Goal: Task Accomplishment & Management: Use online tool/utility

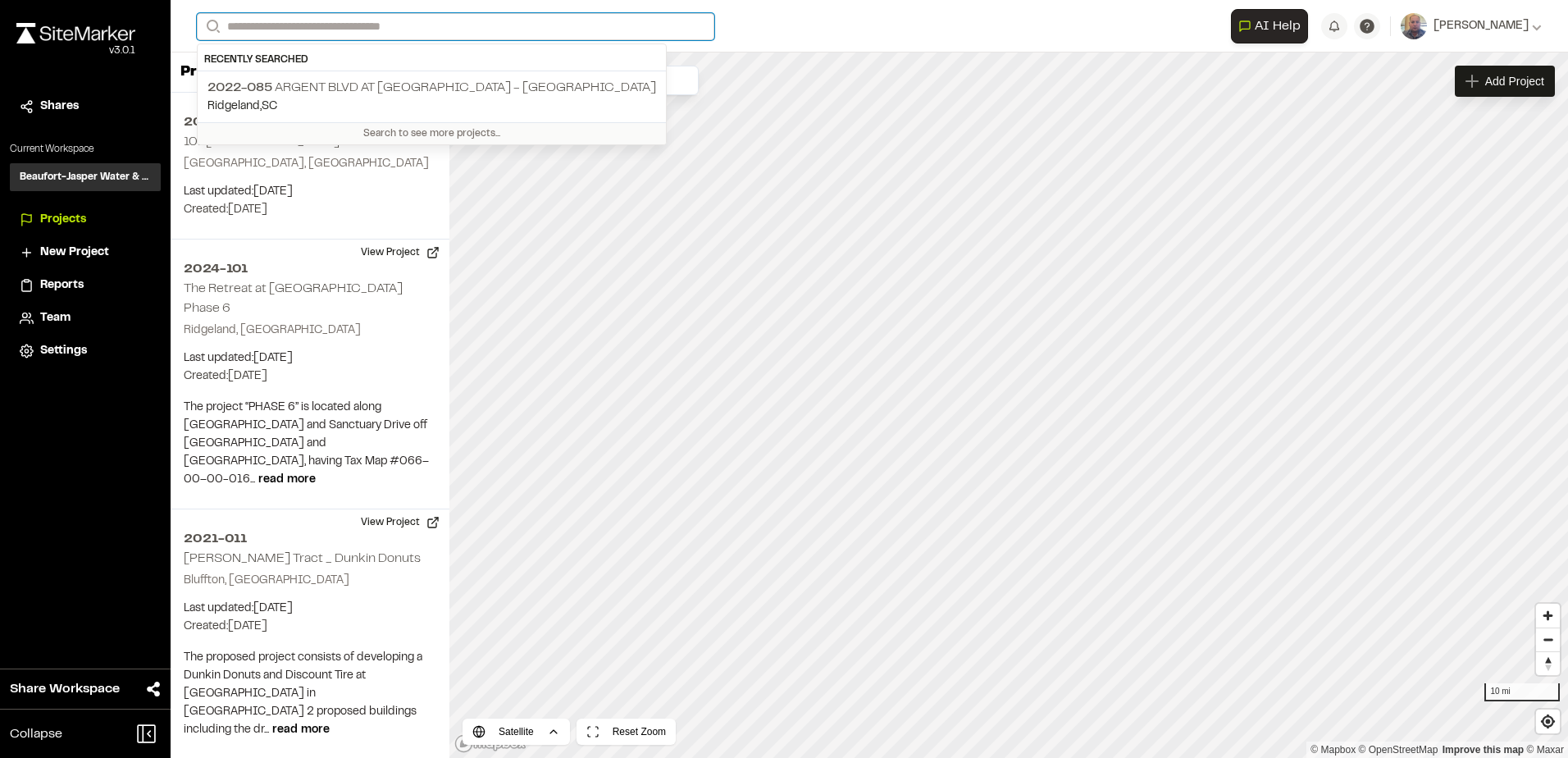
click at [361, 35] on input "Search" at bounding box center [455, 27] width 517 height 27
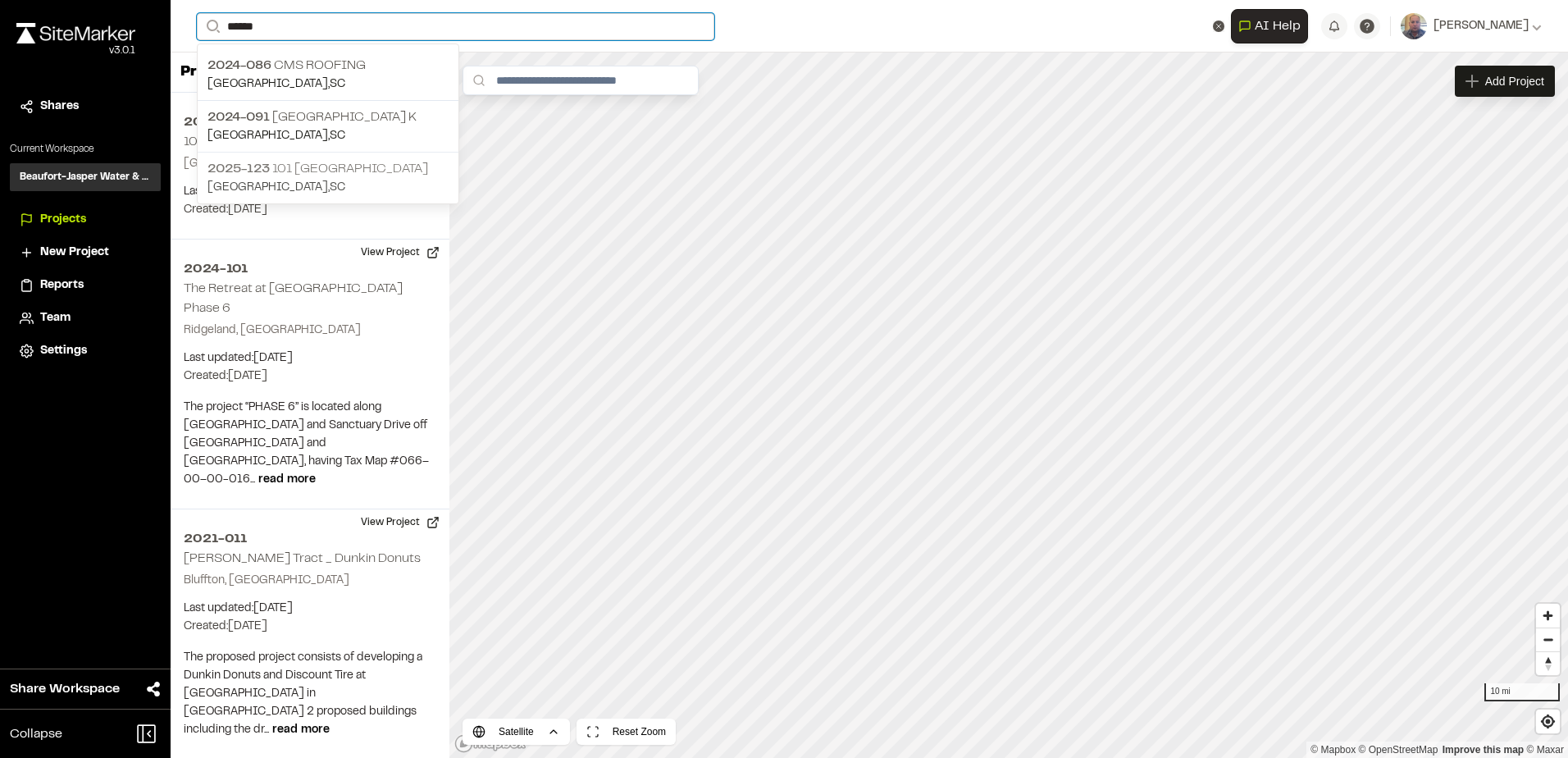
type input "*****"
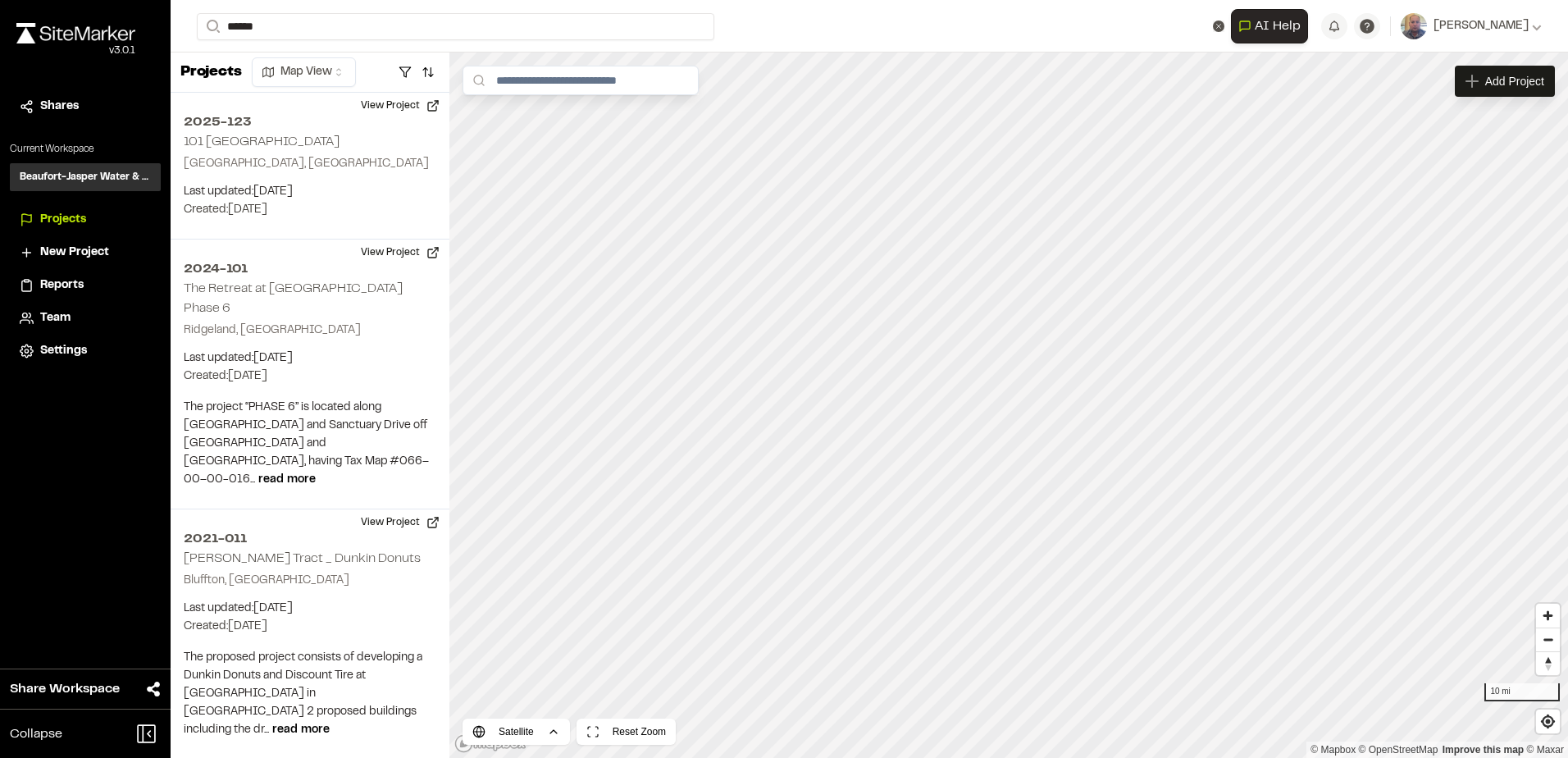
click at [293, 179] on p "[GEOGRAPHIC_DATA] , [GEOGRAPHIC_DATA]" at bounding box center [328, 187] width 242 height 18
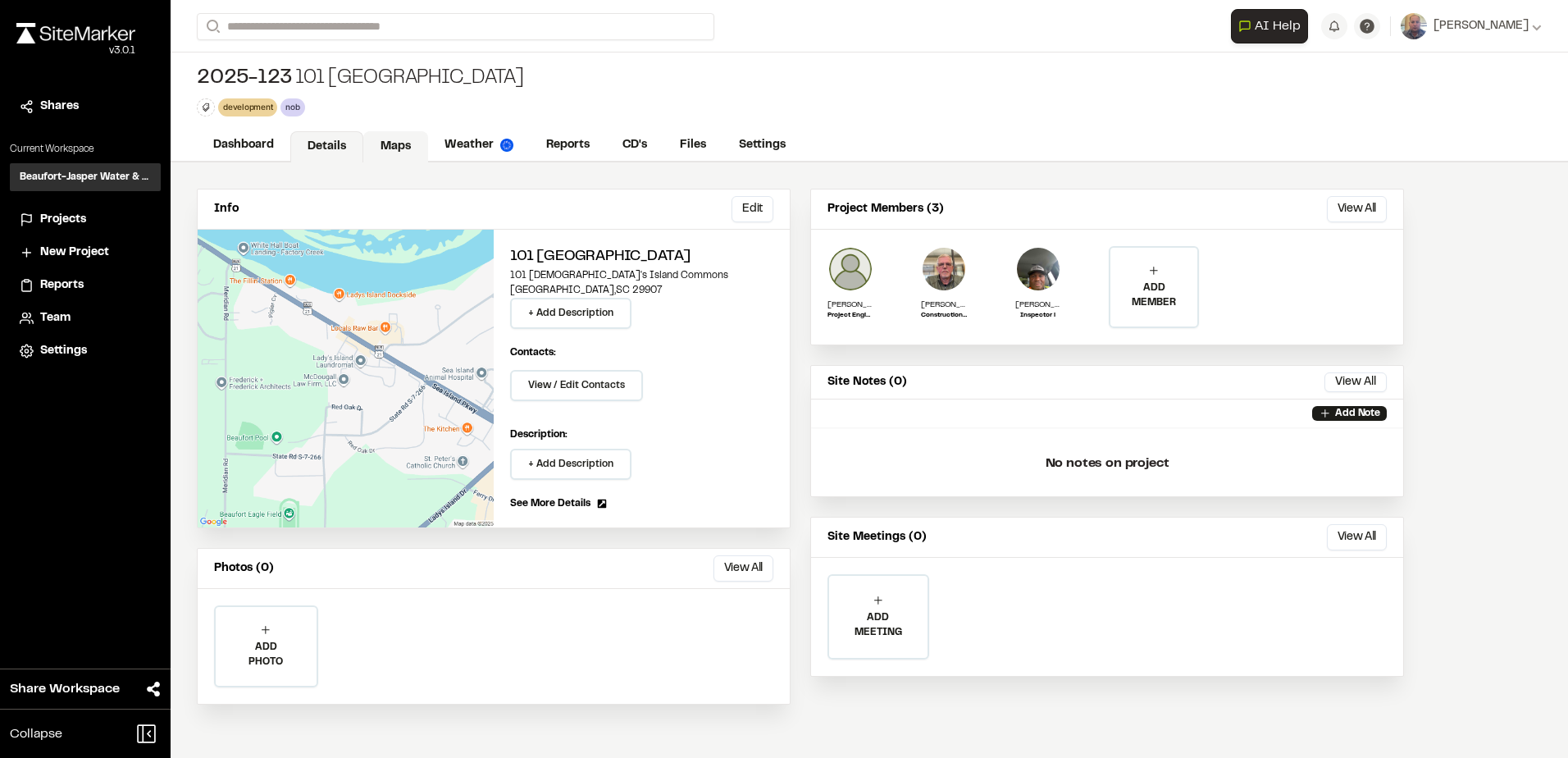
click at [378, 147] on link "Maps" at bounding box center [395, 147] width 65 height 31
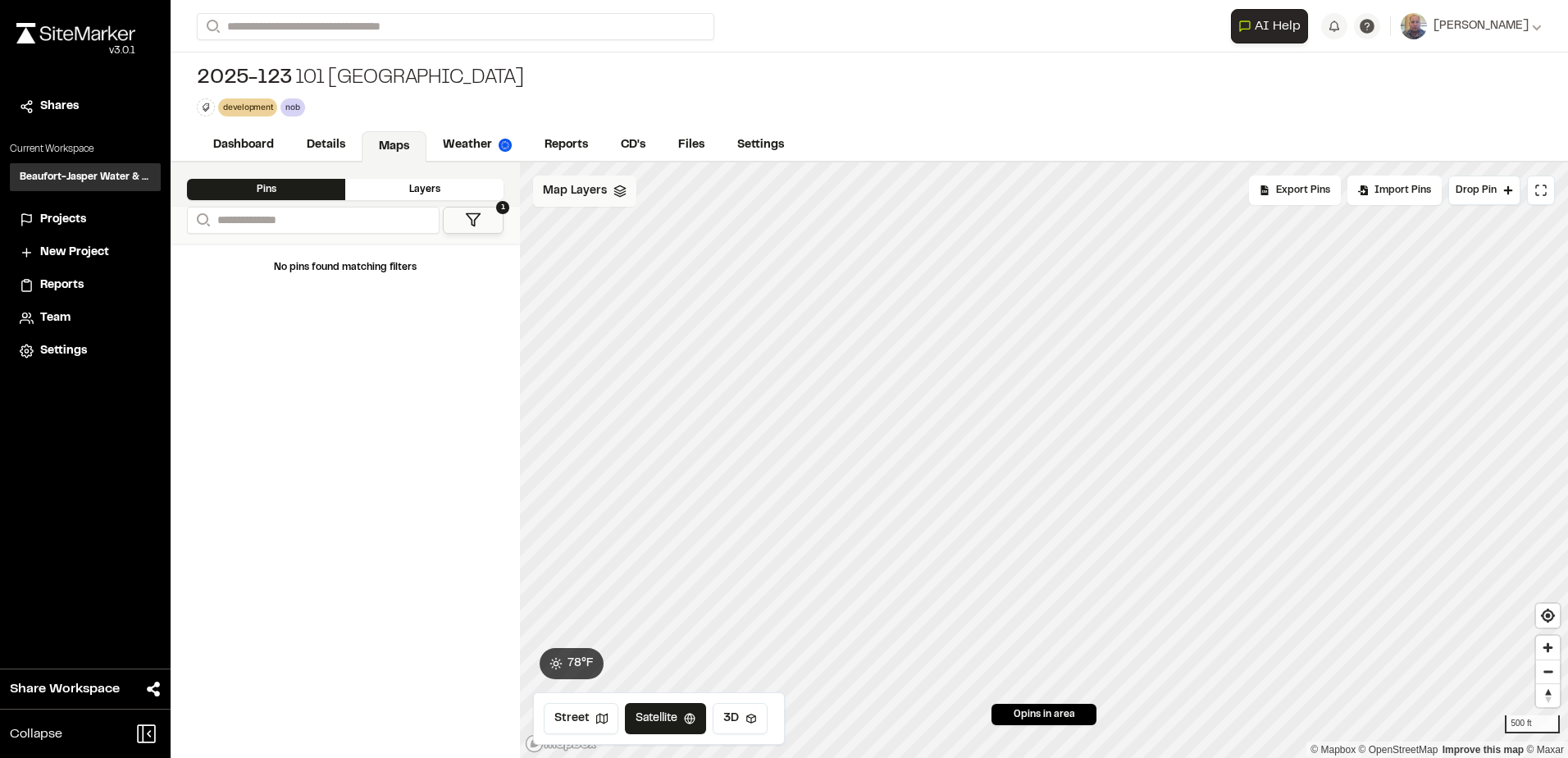
click at [597, 193] on span "Map Layers" at bounding box center [575, 191] width 64 height 18
click at [596, 219] on div "All Layers" at bounding box center [609, 227] width 154 height 31
click at [660, 225] on div "All Layers" at bounding box center [609, 227] width 154 height 31
click at [587, 722] on button "Street" at bounding box center [580, 718] width 75 height 31
click at [337, 151] on link "Details" at bounding box center [326, 147] width 73 height 31
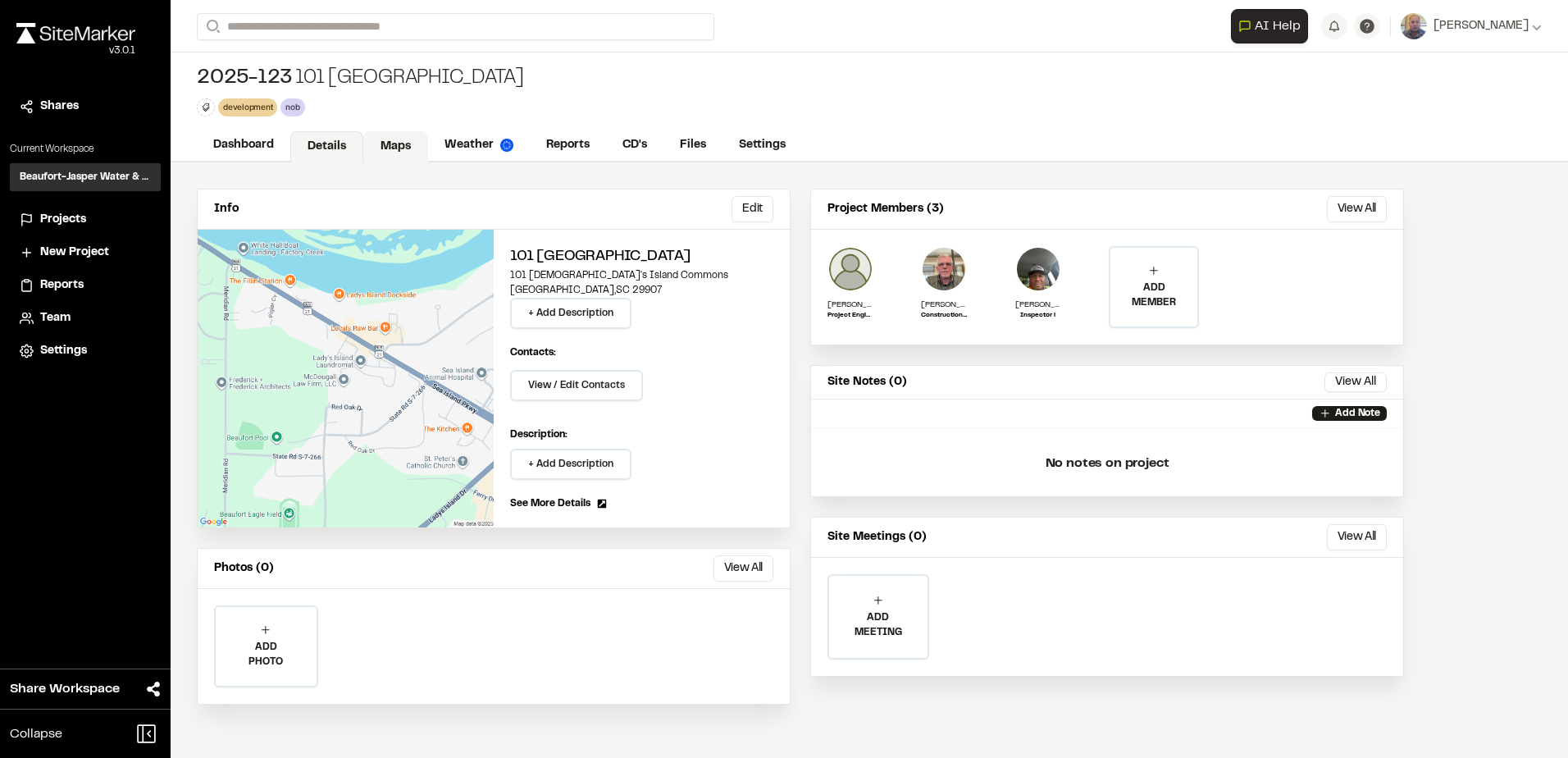
click at [387, 146] on link "Maps" at bounding box center [395, 147] width 65 height 31
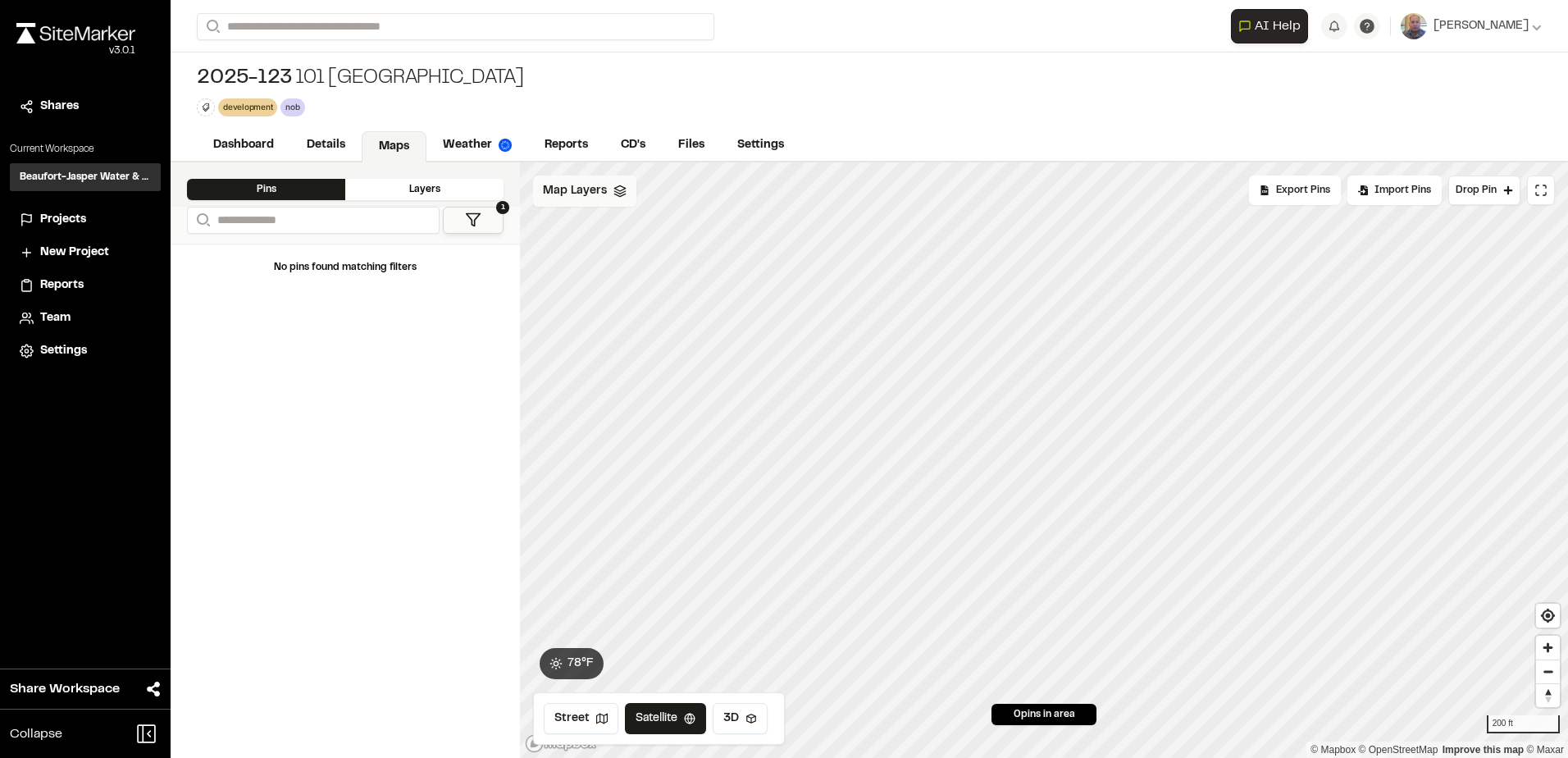
click at [608, 189] on div "Map Layers" at bounding box center [584, 191] width 104 height 31
click at [628, 190] on html "Close sidebar v 3.0.1 Shares Current Workspace Beaufort-Jasper Water & Sewer Au…" at bounding box center [784, 379] width 1568 height 758
click at [602, 231] on link "Add Layer" at bounding box center [594, 226] width 123 height 28
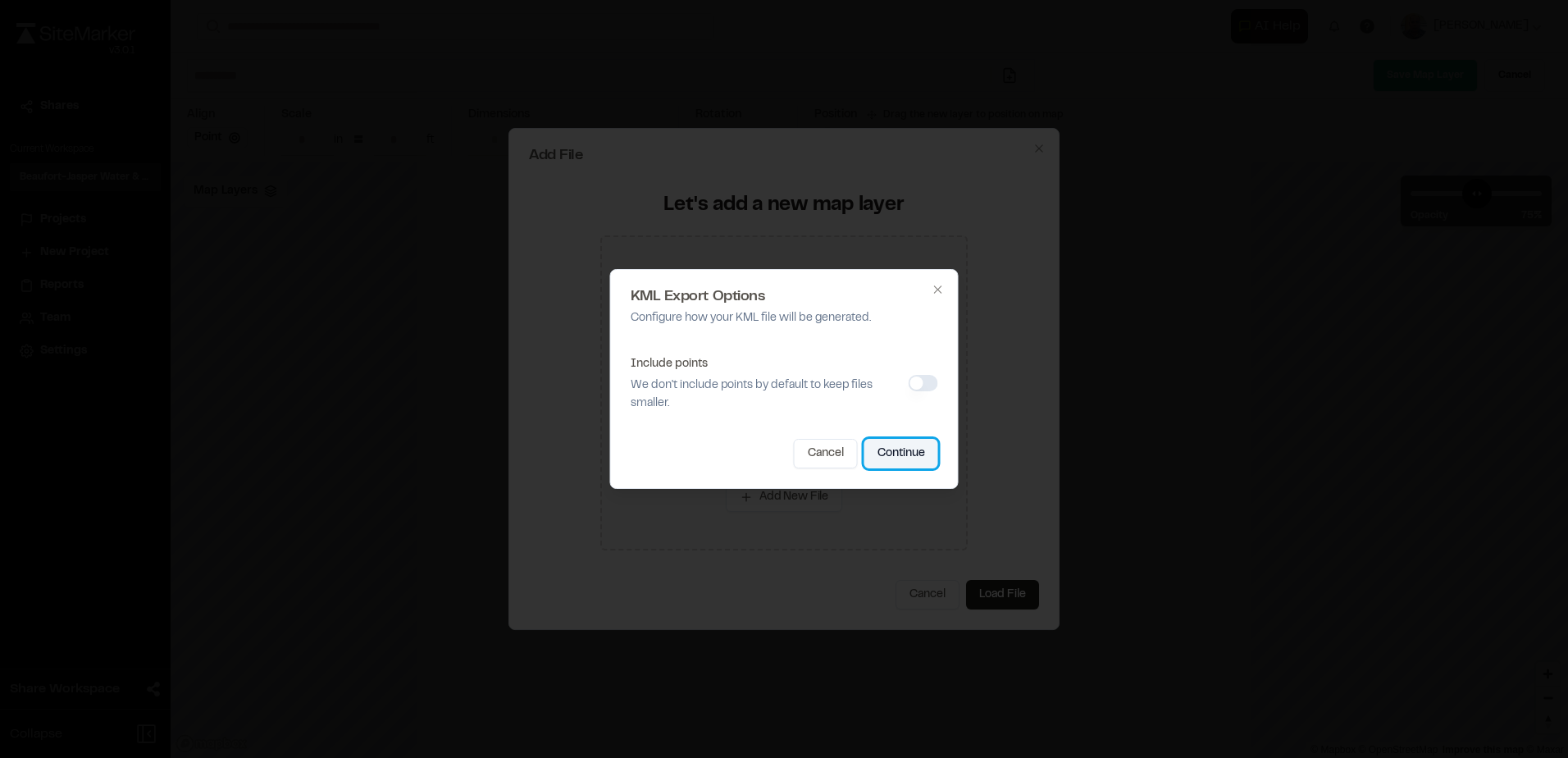
click at [901, 449] on button "Continue" at bounding box center [901, 453] width 74 height 29
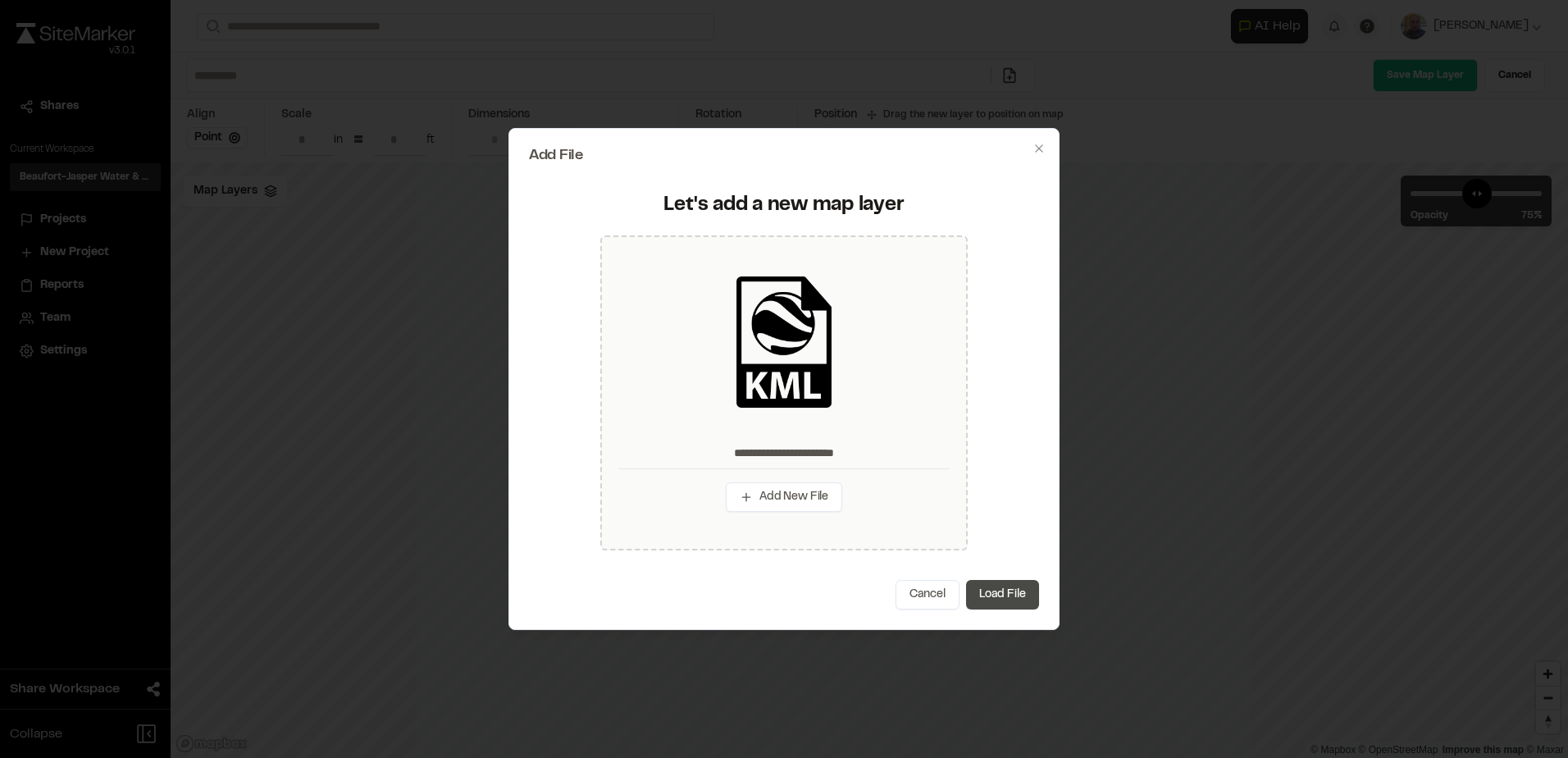
click at [994, 591] on button "Load File" at bounding box center [1002, 595] width 73 height 29
type input "**********"
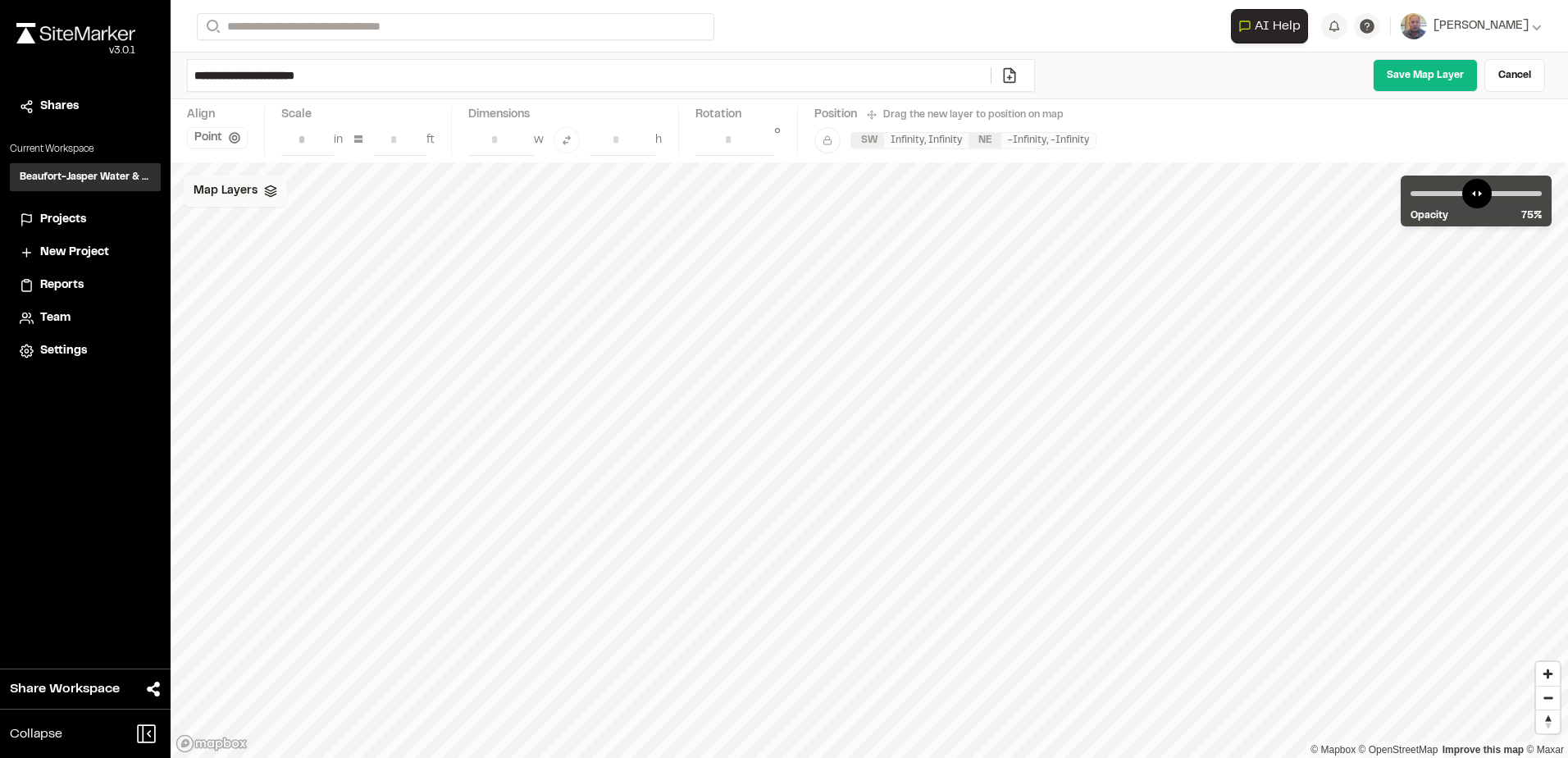
click at [251, 203] on div "Map Layers" at bounding box center [235, 191] width 104 height 31
click at [281, 204] on html "Close sidebar v 3.0.1 Shares Current Workspace Beaufort-Jasper Water & Sewer Au…" at bounding box center [784, 379] width 1568 height 758
click at [285, 197] on html "Close sidebar v 3.0.1 Shares Current Workspace Beaufort-Jasper Water & Sewer Au…" at bounding box center [784, 379] width 1568 height 758
click at [263, 222] on div "All Layers" at bounding box center [260, 227] width 154 height 31
click at [277, 197] on html "Close sidebar v 3.0.1 Shares Current Workspace Beaufort-Jasper Water & Sewer Au…" at bounding box center [784, 379] width 1568 height 758
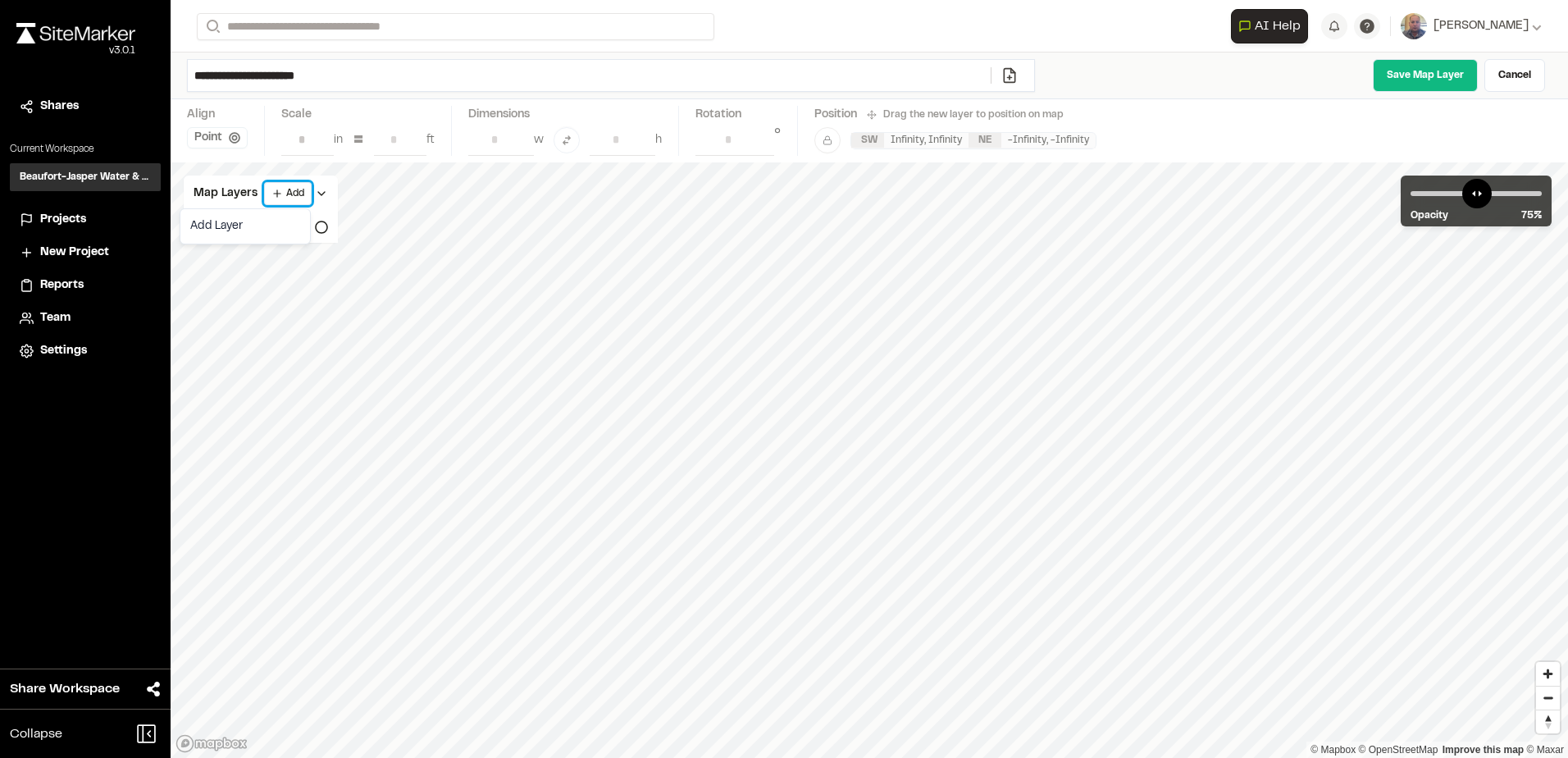
click at [751, 401] on html "Close sidebar v 3.0.1 Shares Current Workspace Beaufort-Jasper Water & Sewer Au…" at bounding box center [784, 379] width 1568 height 758
click at [1493, 76] on link "Cancel" at bounding box center [1515, 76] width 61 height 33
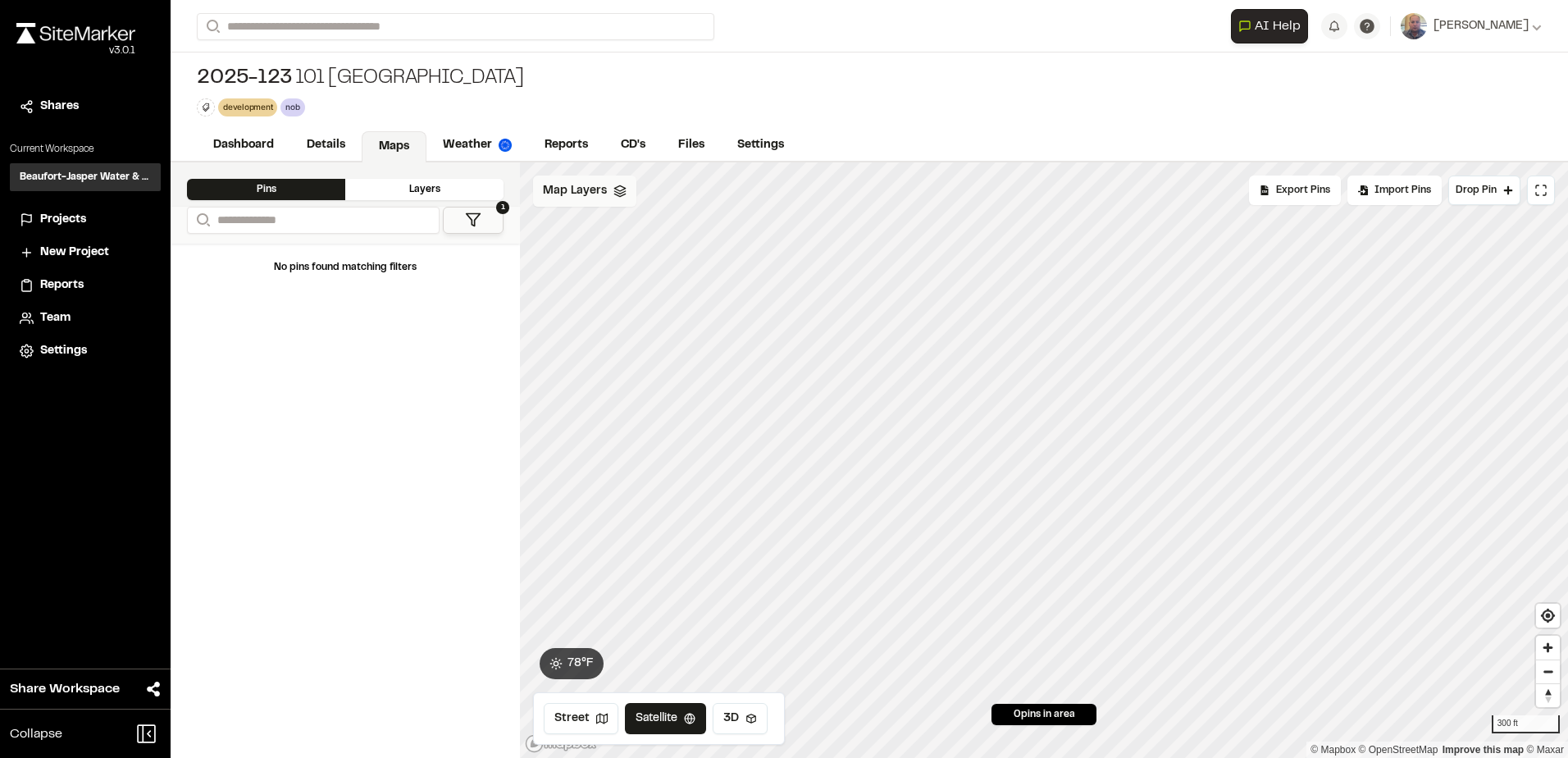
click at [597, 186] on span "Map Layers" at bounding box center [575, 191] width 64 height 18
click at [609, 236] on div "All Layers" at bounding box center [609, 227] width 154 height 31
click at [666, 224] on icon at bounding box center [671, 227] width 14 height 14
click at [634, 191] on html "Close sidebar v 3.0.1 Shares Current Workspace Beaufort-Jasper Water & Sewer Au…" at bounding box center [784, 379] width 1568 height 758
click at [634, 238] on link "Add Layer" at bounding box center [594, 226] width 123 height 28
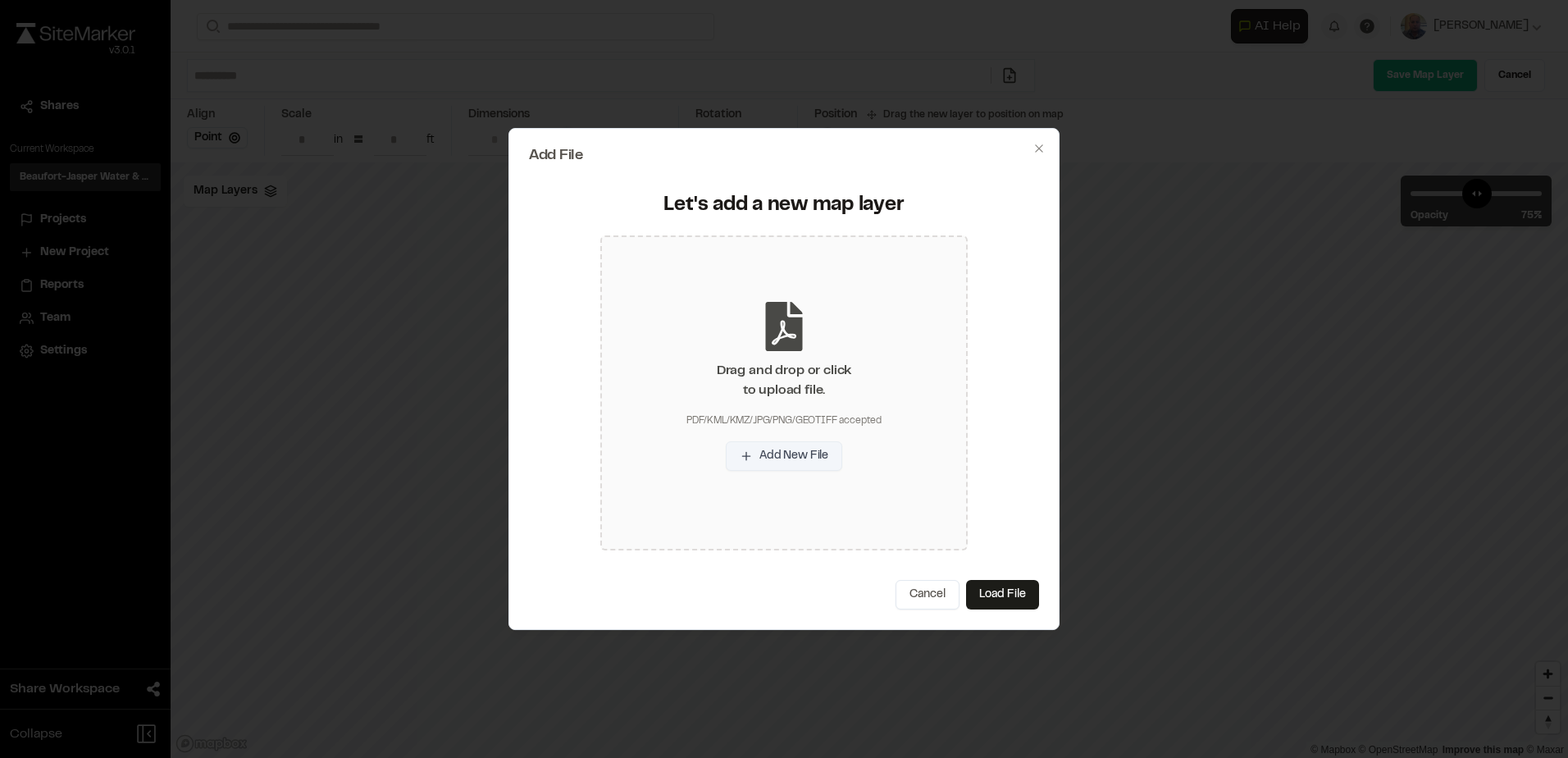
click at [808, 464] on button "Add New File" at bounding box center [784, 456] width 116 height 29
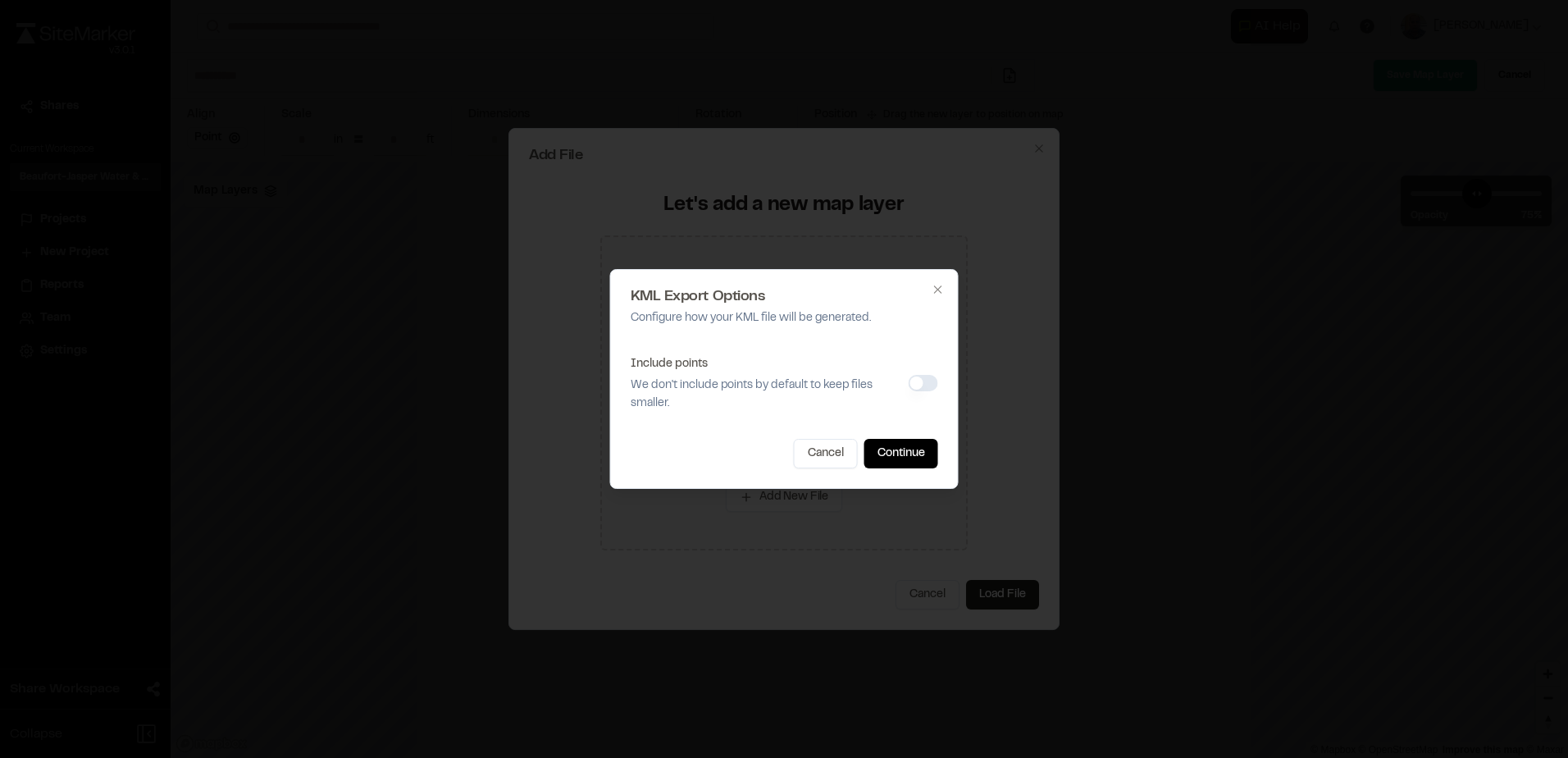
click at [914, 381] on button "Include points" at bounding box center [924, 382] width 29 height 16
click at [887, 447] on button "Continue" at bounding box center [901, 453] width 74 height 29
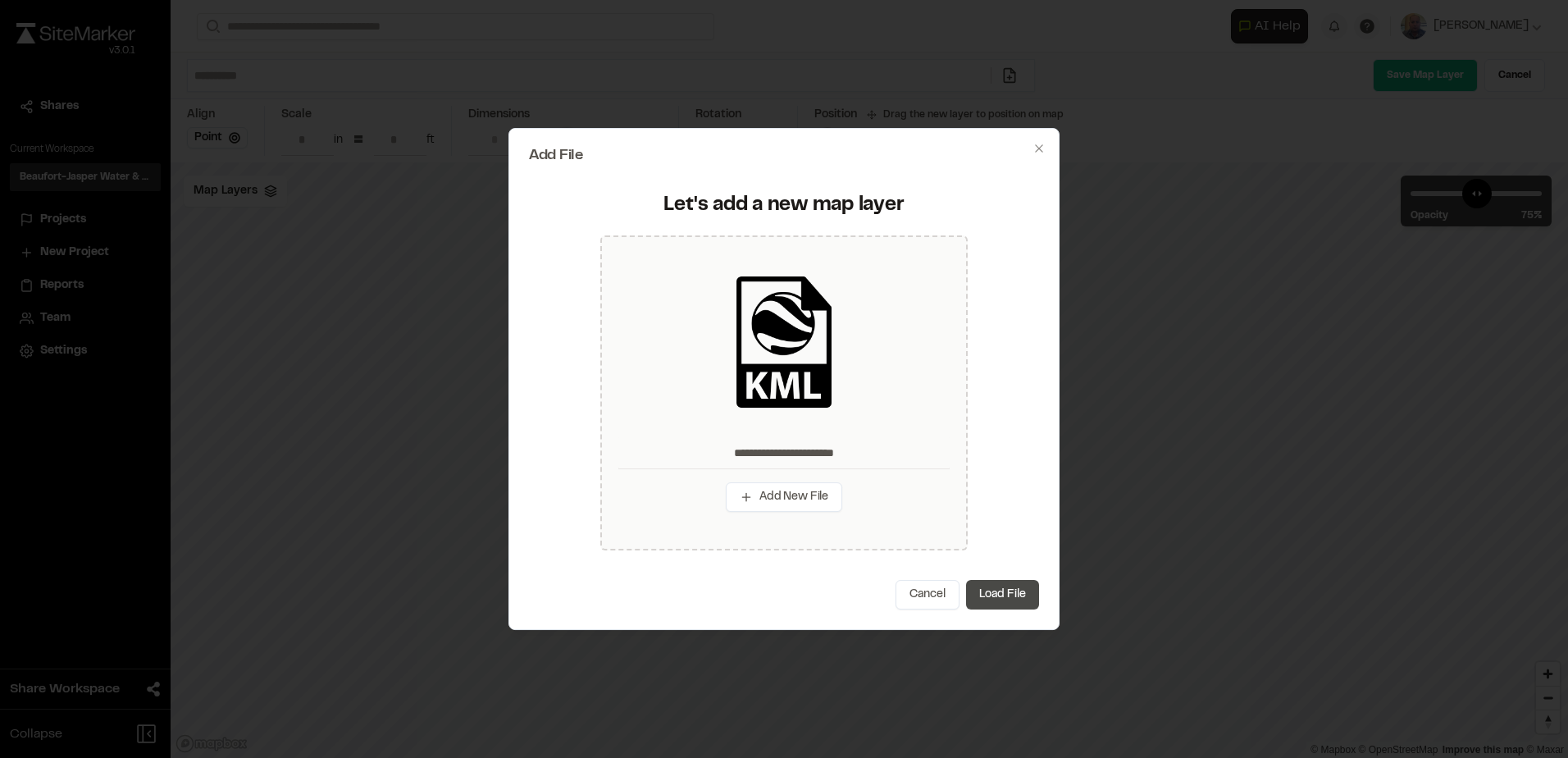
click at [994, 591] on button "Load File" at bounding box center [1002, 595] width 73 height 29
type input "**********"
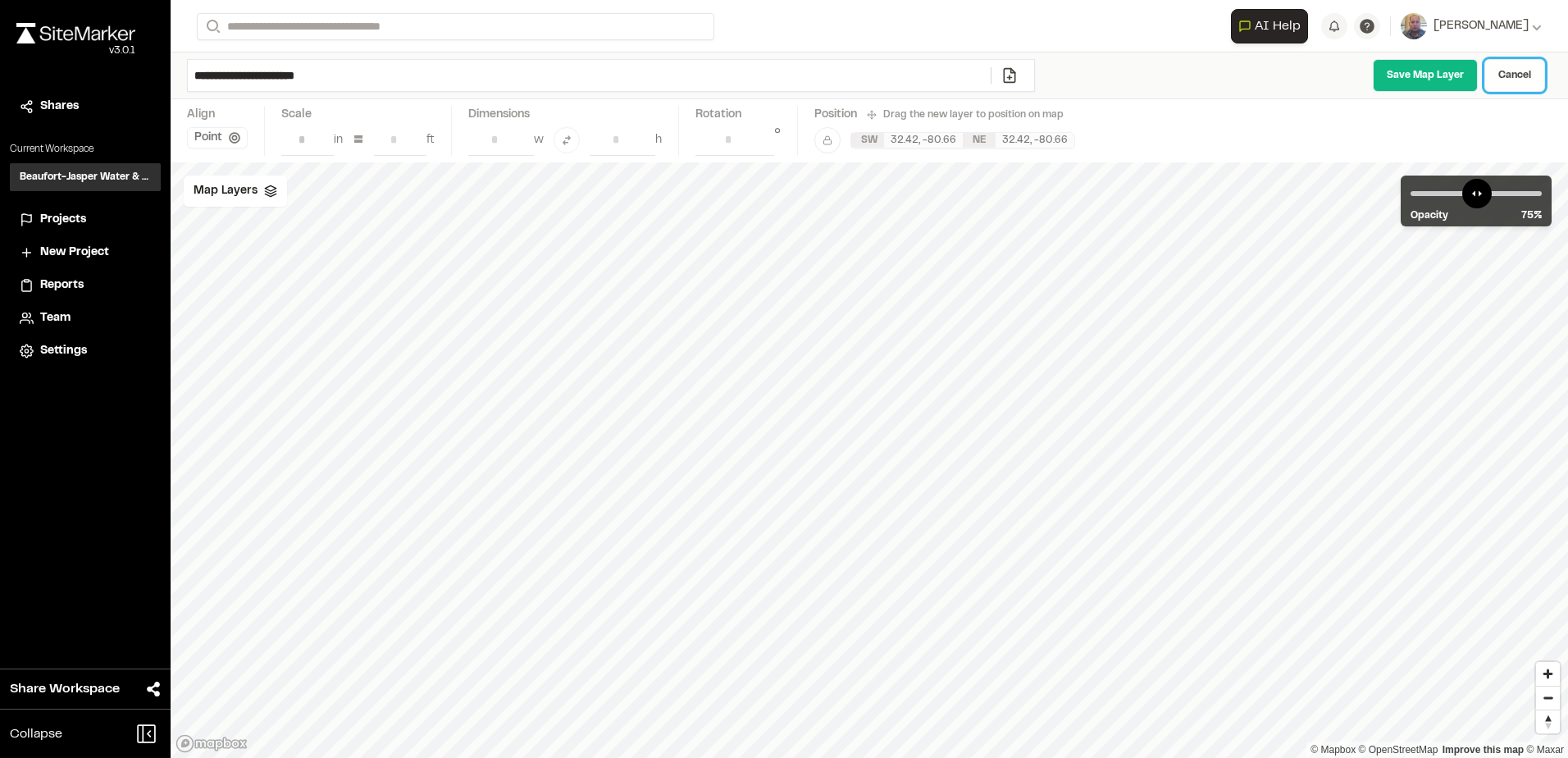
click at [1518, 77] on link "Cancel" at bounding box center [1515, 76] width 61 height 33
